Goal: Entertainment & Leisure: Browse casually

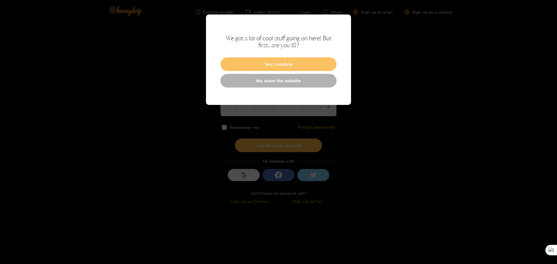
click at [295, 66] on button "Yes, I confirm" at bounding box center [279, 64] width 116 height 14
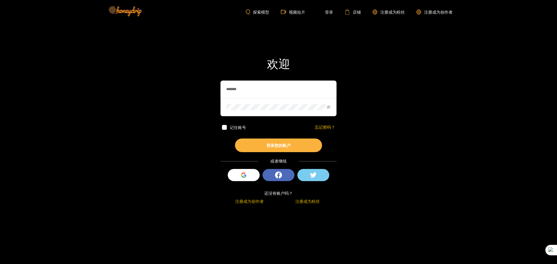
click at [224, 129] on span at bounding box center [224, 127] width 5 height 5
click at [331, 107] on span at bounding box center [279, 107] width 116 height 18
click at [328, 108] on icon "肉眼看不见的" at bounding box center [329, 107] width 4 height 3
click at [290, 148] on button "登录您的账户" at bounding box center [278, 146] width 87 height 14
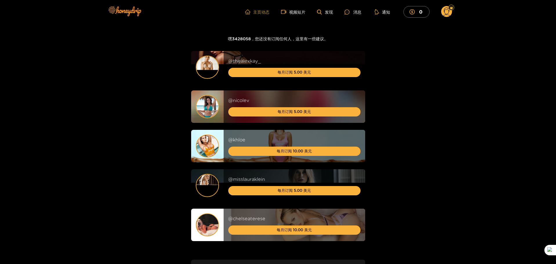
click at [259, 12] on font "主页动态" at bounding box center [261, 12] width 16 height 4
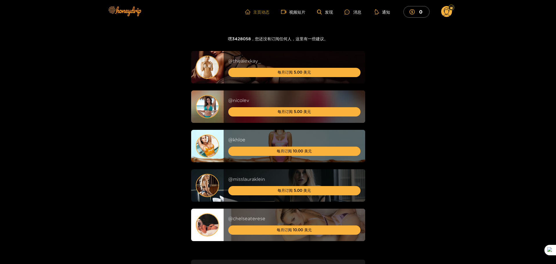
click at [259, 11] on font "主页动态" at bounding box center [261, 12] width 16 height 4
click at [297, 11] on font "视频短片" at bounding box center [297, 12] width 16 height 4
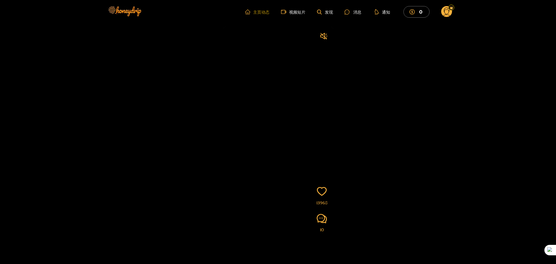
click at [259, 12] on font "主页动态" at bounding box center [261, 12] width 16 height 4
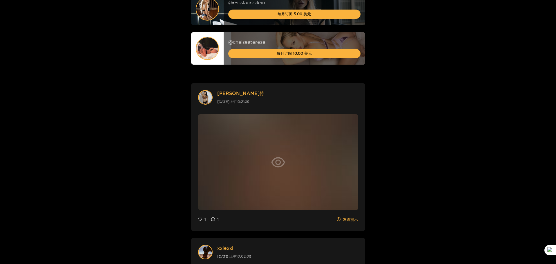
scroll to position [174, 0]
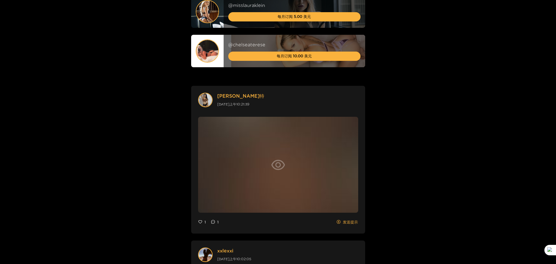
click at [278, 164] on icon "眼睛" at bounding box center [278, 165] width 14 height 14
